Goal: Information Seeking & Learning: Learn about a topic

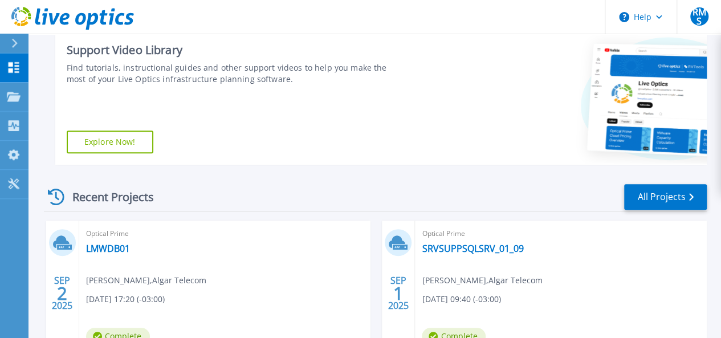
scroll to position [236, 0]
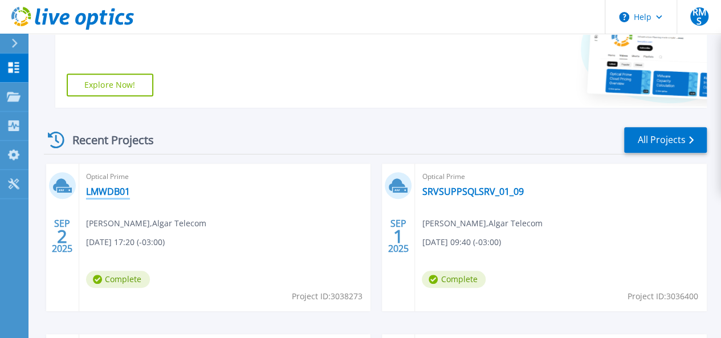
click at [111, 192] on link "LMWDB01" at bounding box center [108, 191] width 44 height 11
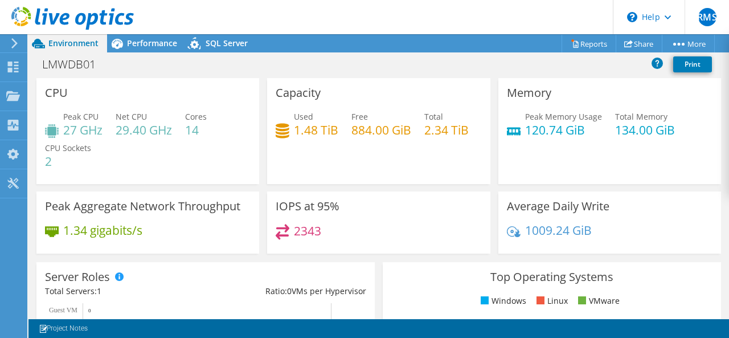
scroll to position [171, 0]
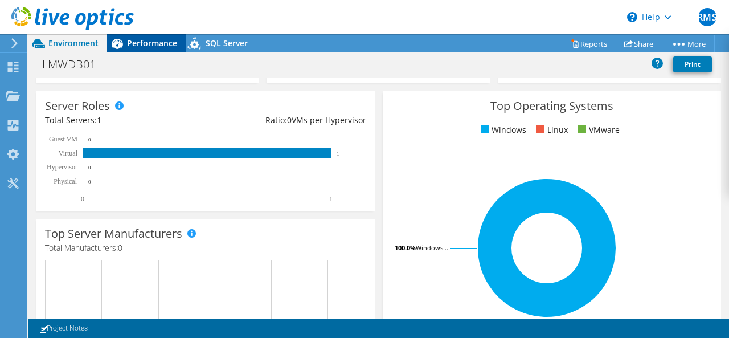
click at [146, 44] on span "Performance" at bounding box center [152, 43] width 50 height 11
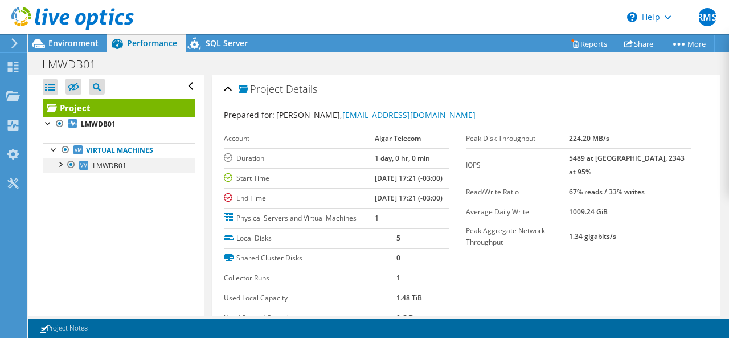
click at [61, 165] on div at bounding box center [59, 163] width 11 height 11
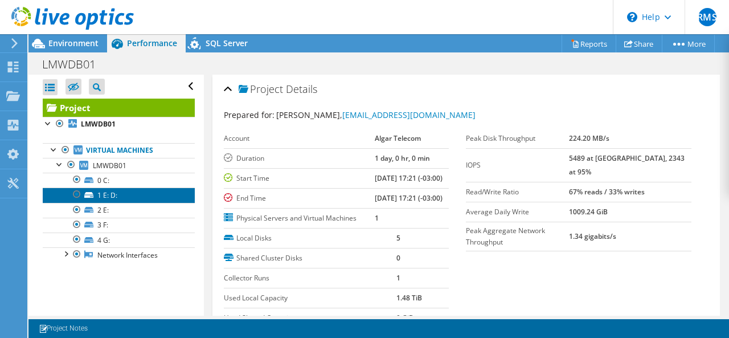
click at [105, 197] on link "1 E: D:" at bounding box center [119, 194] width 152 height 15
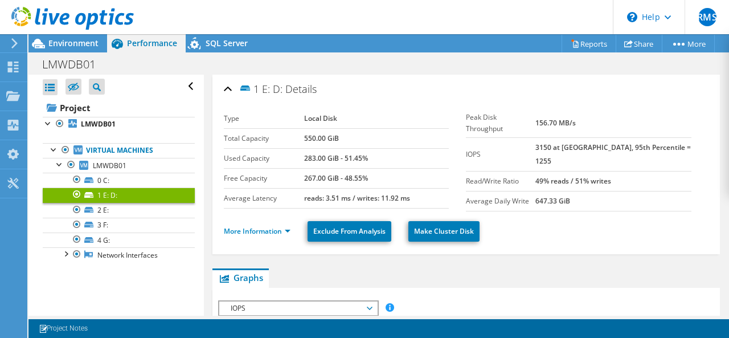
click at [92, 194] on icon at bounding box center [88, 195] width 9 height 6
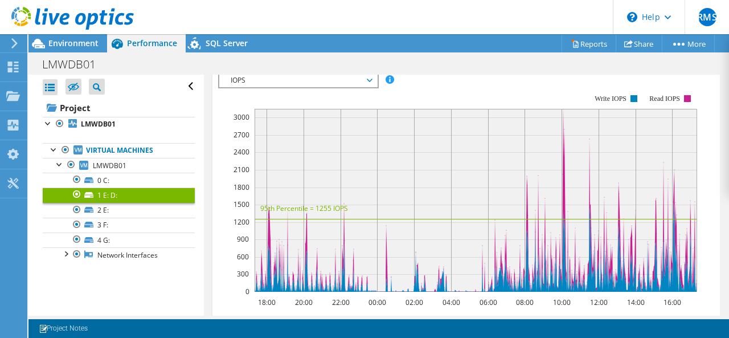
scroll to position [171, 0]
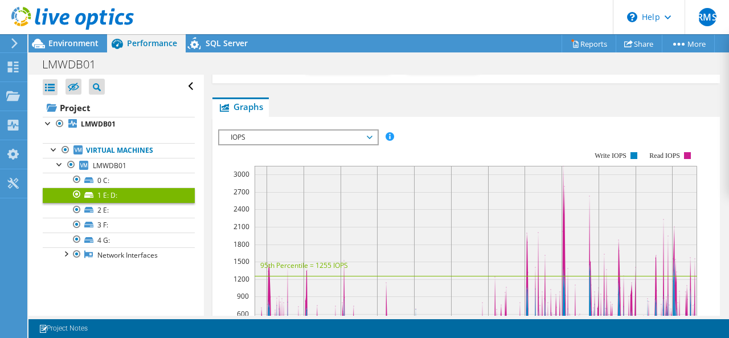
click at [370, 130] on span "IOPS" at bounding box center [298, 137] width 146 height 14
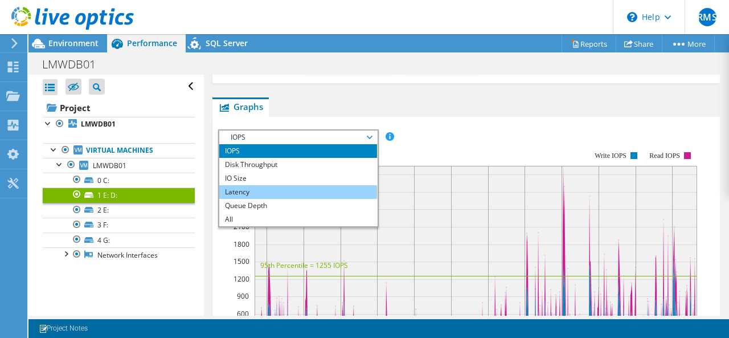
click at [245, 187] on li "Latency" at bounding box center [298, 192] width 158 height 14
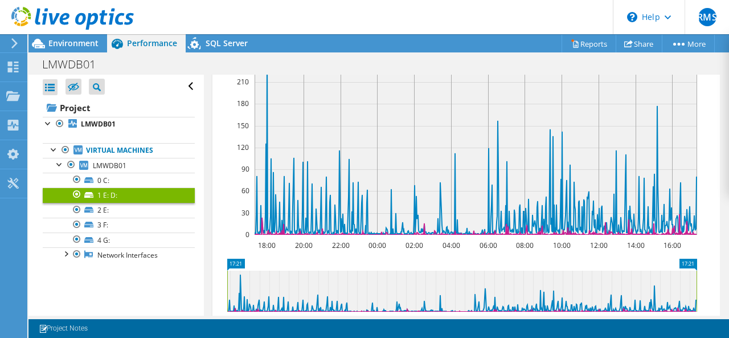
scroll to position [399, 0]
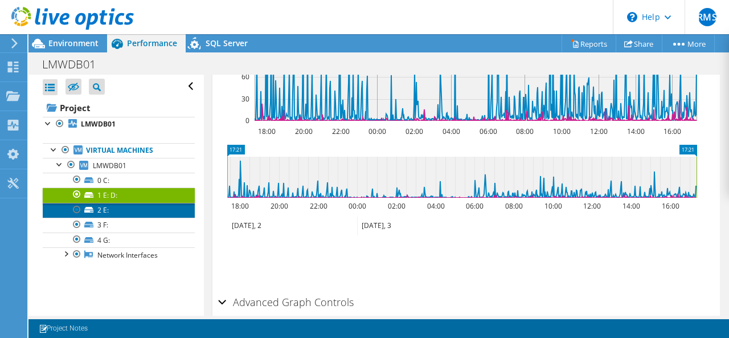
click at [104, 207] on link "2 E:" at bounding box center [119, 210] width 152 height 15
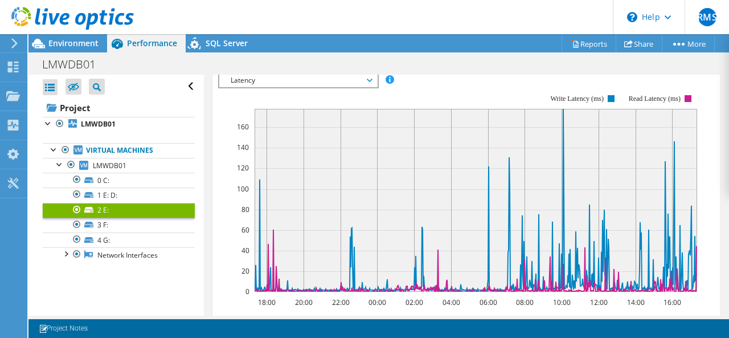
scroll to position [171, 0]
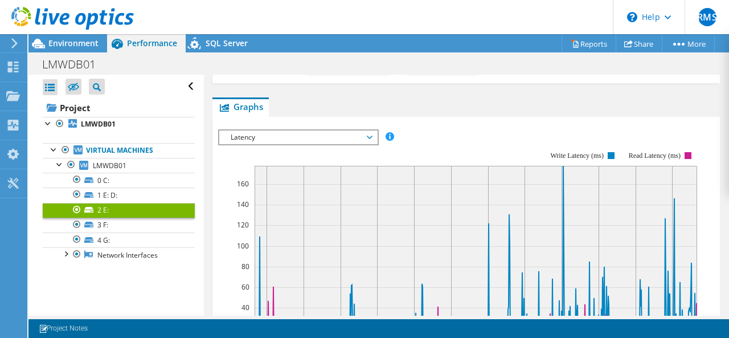
click at [322, 130] on span "Latency" at bounding box center [298, 137] width 146 height 14
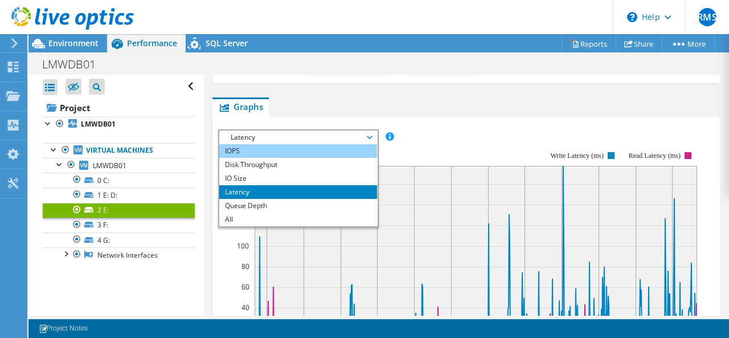
click at [243, 144] on li "IOPS" at bounding box center [298, 151] width 158 height 14
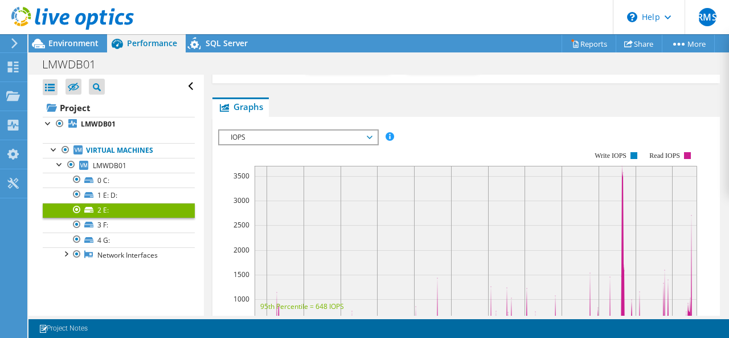
scroll to position [228, 0]
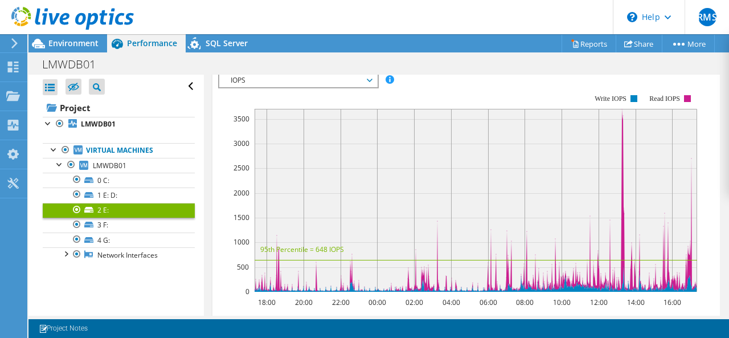
click at [317, 84] on rect at bounding box center [457, 193] width 479 height 228
click at [317, 76] on span "IOPS" at bounding box center [298, 80] width 146 height 14
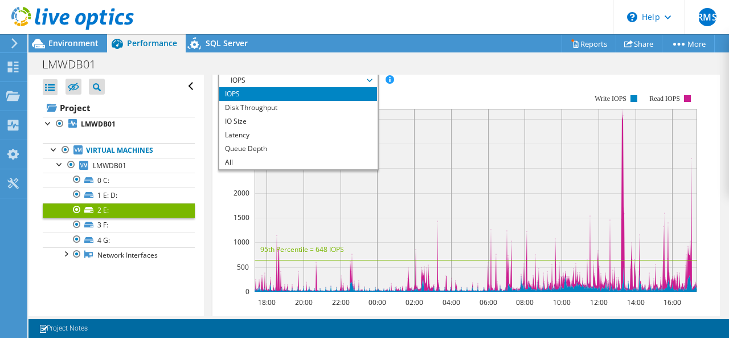
click at [280, 9] on header "RMS End User [PERSON_NAME] [PERSON_NAME][EMAIL_ADDRESS][DOMAIN_NAME] Algar Tele…" at bounding box center [364, 17] width 729 height 34
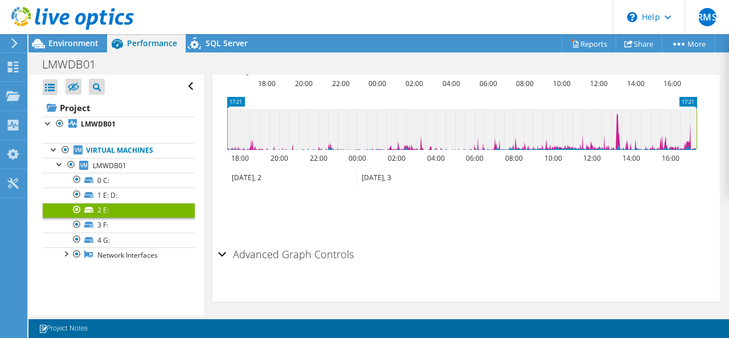
scroll to position [333, 0]
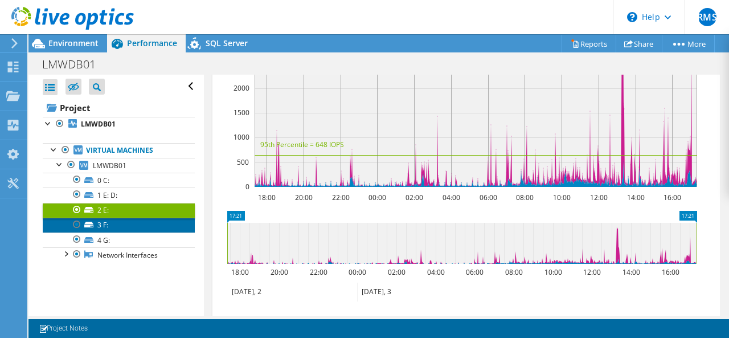
click at [109, 224] on link "3 F:" at bounding box center [119, 225] width 152 height 15
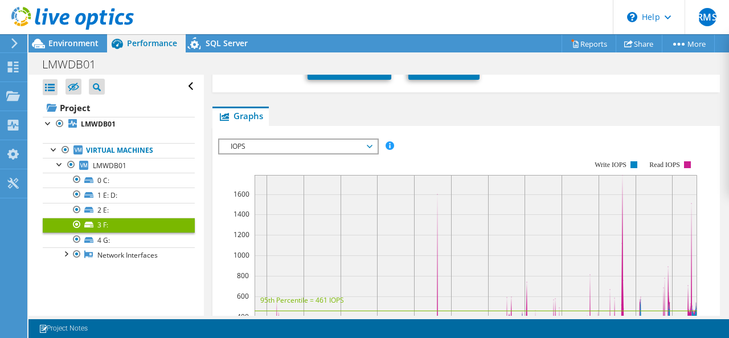
scroll to position [0, 0]
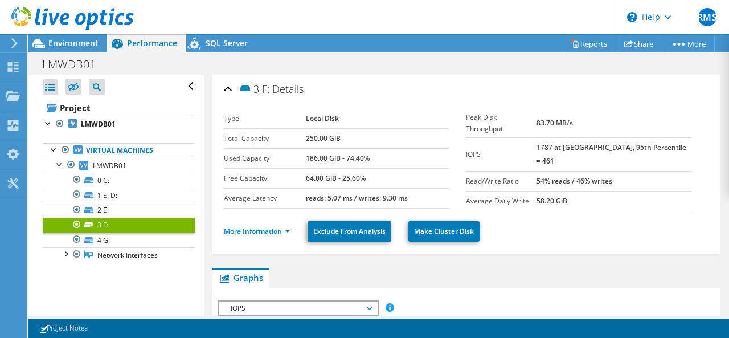
click at [308, 306] on span "IOPS" at bounding box center [298, 308] width 146 height 14
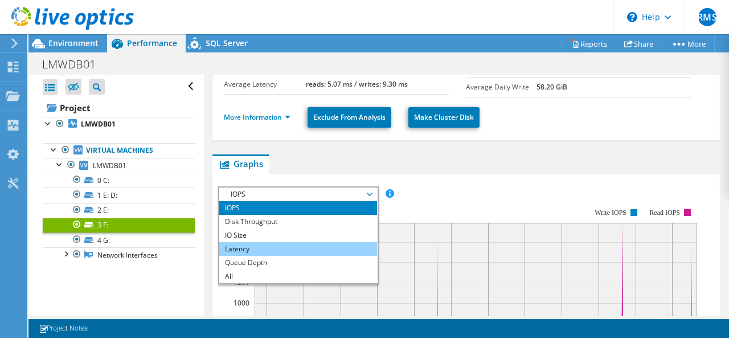
click at [248, 242] on li "Latency" at bounding box center [298, 249] width 158 height 14
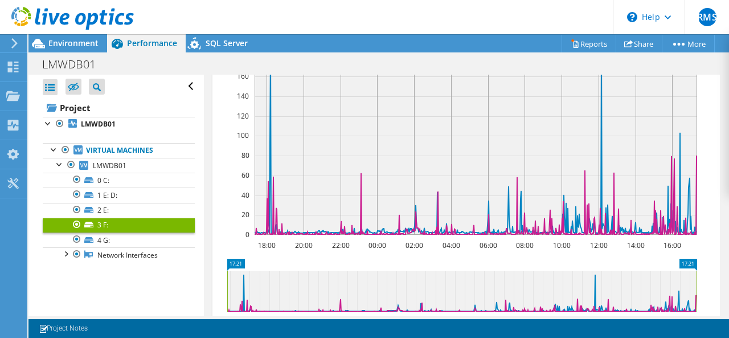
scroll to position [228, 0]
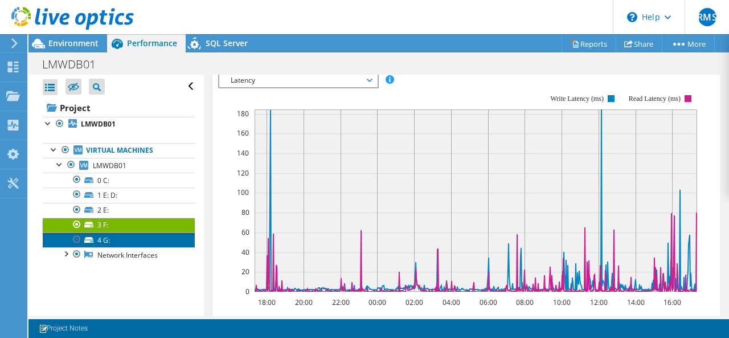
click at [111, 240] on link "4 G:" at bounding box center [119, 239] width 152 height 15
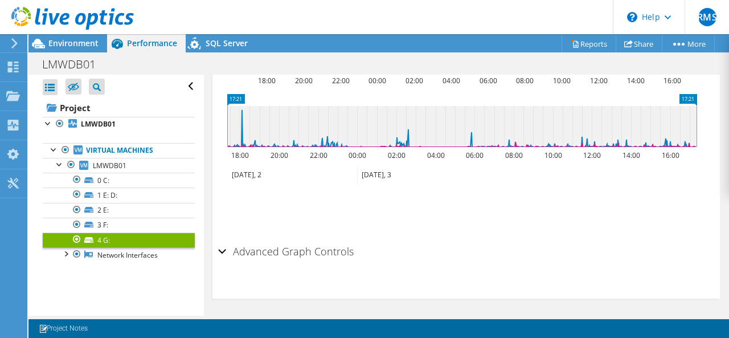
scroll to position [276, 0]
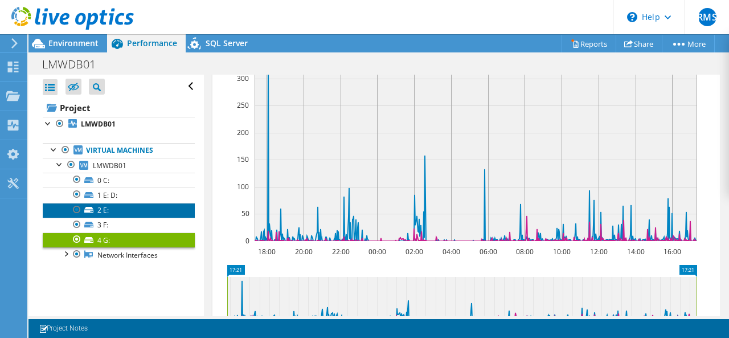
click at [110, 207] on link "2 E:" at bounding box center [119, 210] width 152 height 15
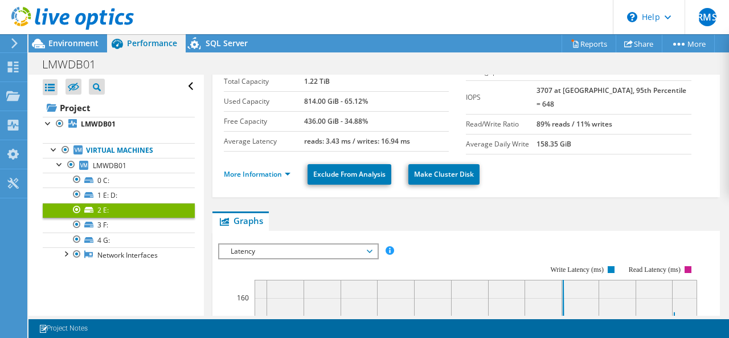
scroll to position [0, 0]
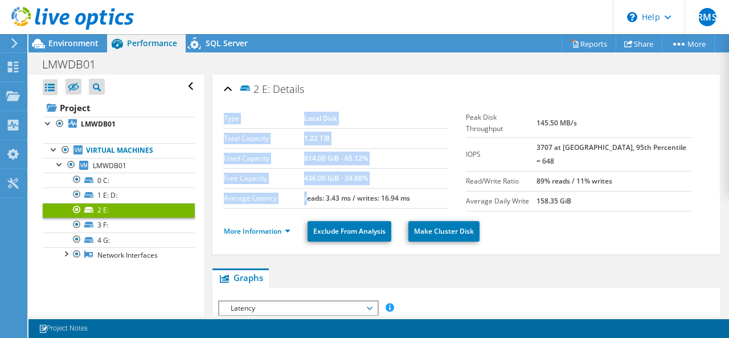
drag, startPoint x: 304, startPoint y: 198, endPoint x: 459, endPoint y: 195, distance: 155.0
click at [459, 195] on div "Type Local Disk Total Capacity 1.22 TiB Used Capacity 814.00 GiB - 65.12% Free …" at bounding box center [345, 159] width 243 height 100
click at [444, 194] on td "reads: 3.43 ms / writes: 16.94 ms" at bounding box center [376, 198] width 145 height 20
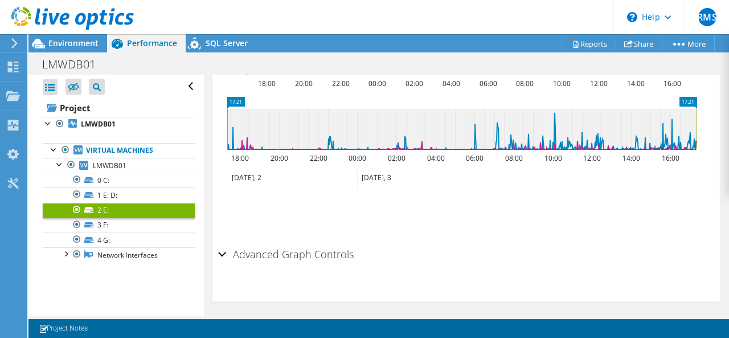
scroll to position [333, 0]
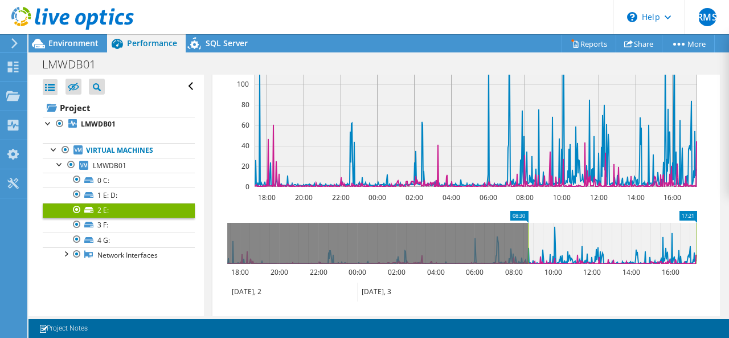
drag, startPoint x: 237, startPoint y: 235, endPoint x: 527, endPoint y: 233, distance: 290.5
click at [527, 233] on rect at bounding box center [528, 243] width 5 height 41
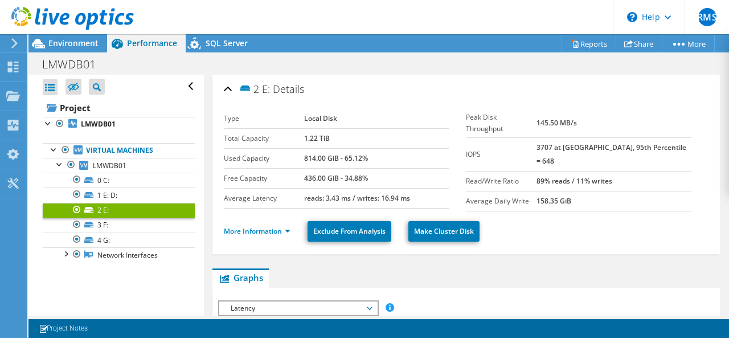
scroll to position [114, 0]
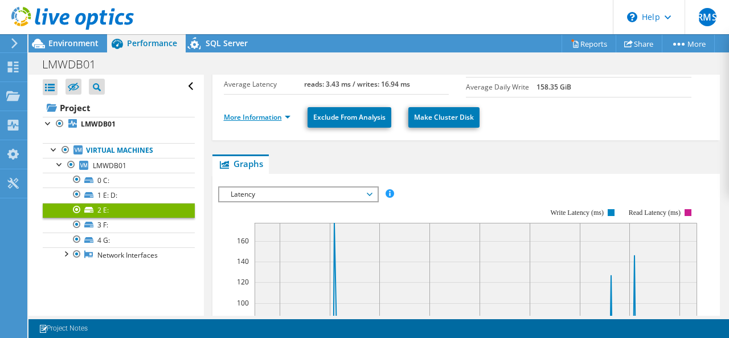
click at [289, 116] on link "More Information" at bounding box center [257, 117] width 67 height 10
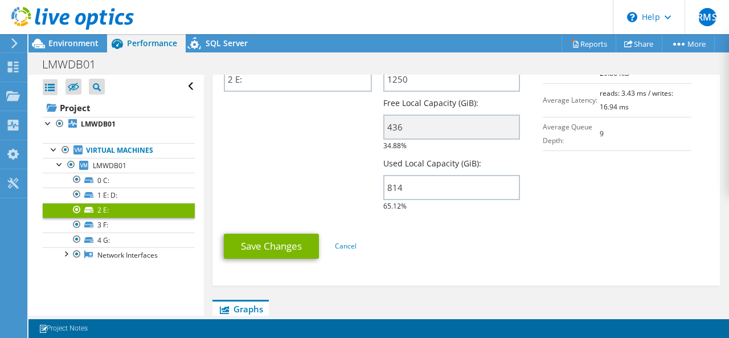
scroll to position [285, 0]
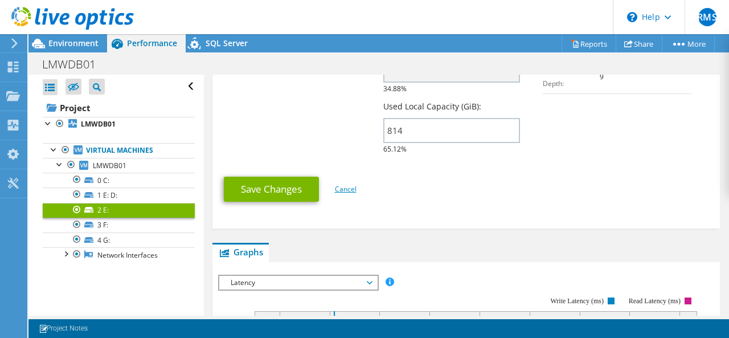
click at [348, 187] on link "Cancel" at bounding box center [346, 189] width 22 height 10
click at [351, 186] on link "Cancel" at bounding box center [346, 189] width 22 height 10
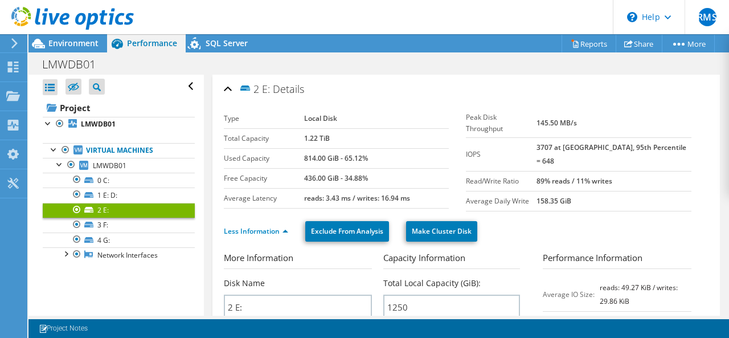
scroll to position [114, 0]
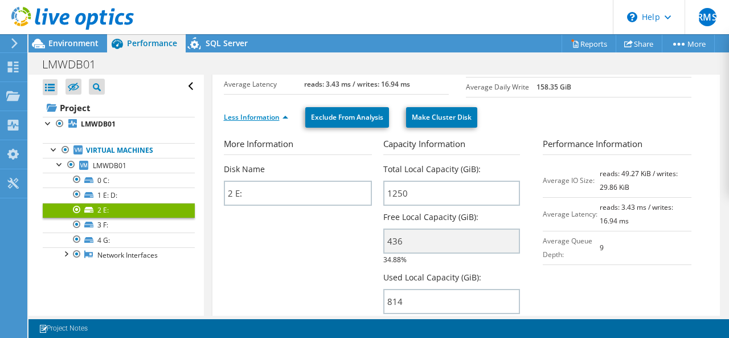
click at [284, 114] on link "Less Information" at bounding box center [256, 117] width 64 height 10
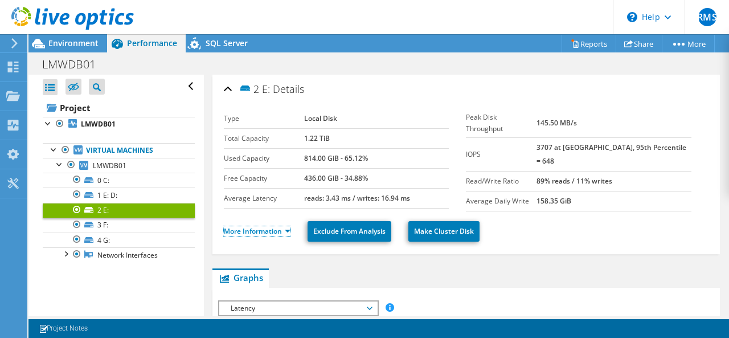
scroll to position [342, 0]
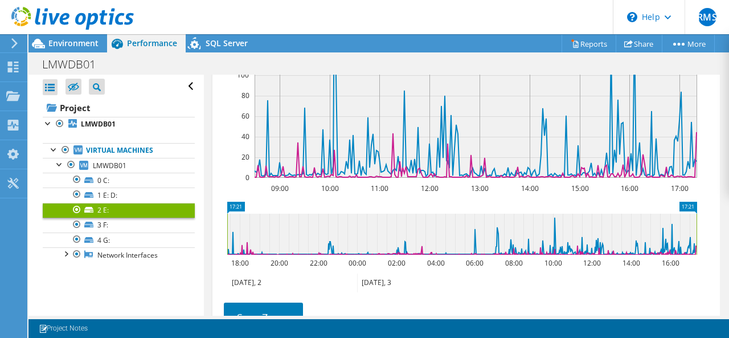
drag, startPoint x: 521, startPoint y: 235, endPoint x: 190, endPoint y: 222, distance: 331.2
click at [190, 222] on div "Open All Close All Hide Excluded Nodes Project Tree Filter" at bounding box center [378, 195] width 701 height 241
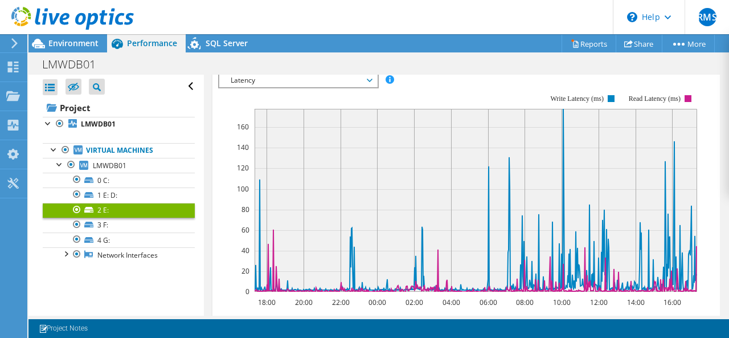
scroll to position [399, 0]
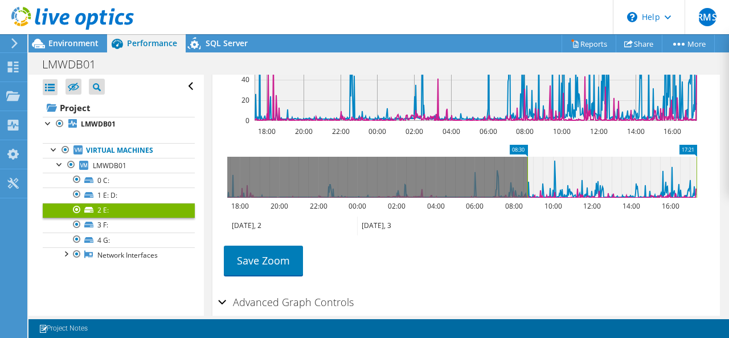
drag, startPoint x: 227, startPoint y: 176, endPoint x: 527, endPoint y: 171, distance: 300.2
click at [527, 171] on rect at bounding box center [527, 177] width 5 height 41
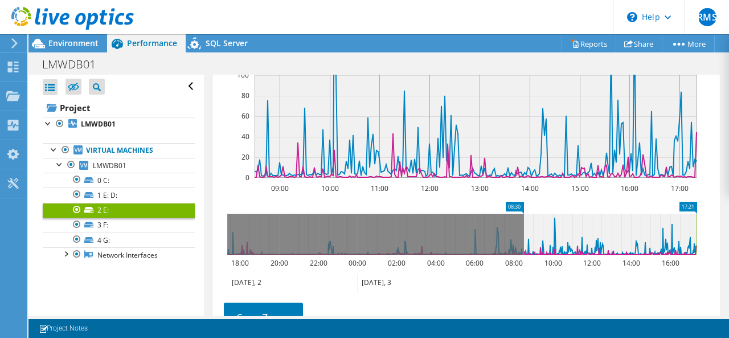
scroll to position [228, 0]
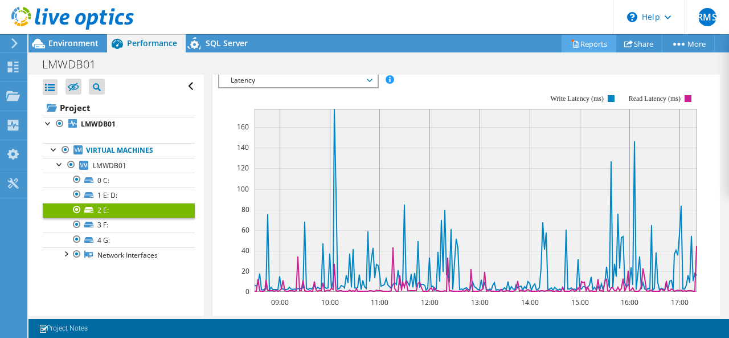
click at [573, 43] on icon at bounding box center [575, 44] width 5 height 7
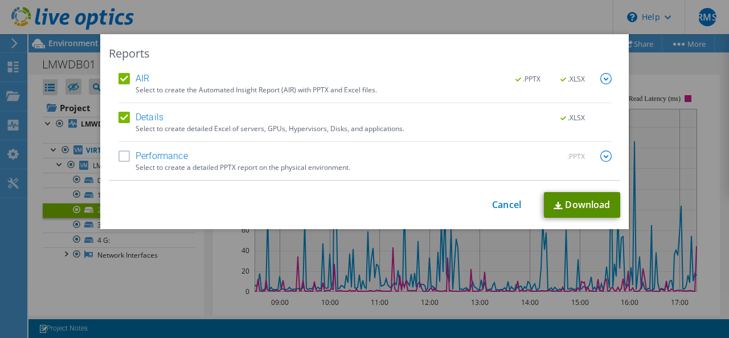
click at [576, 205] on link "Download" at bounding box center [582, 205] width 76 height 26
